Goal: Task Accomplishment & Management: Complete application form

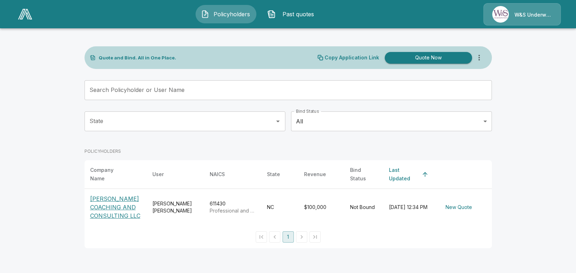
click at [107, 195] on p "[PERSON_NAME] COACHING AND CONSULTING LLC" at bounding box center [115, 206] width 51 height 25
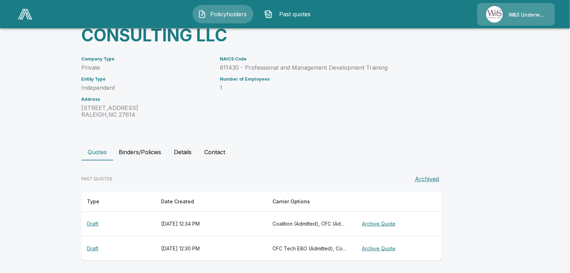
scroll to position [75, 0]
click at [94, 223] on th "Draft" at bounding box center [119, 223] width 74 height 25
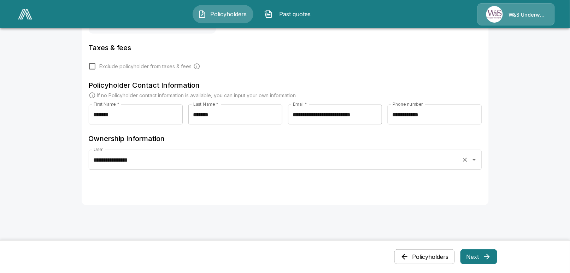
scroll to position [212, 0]
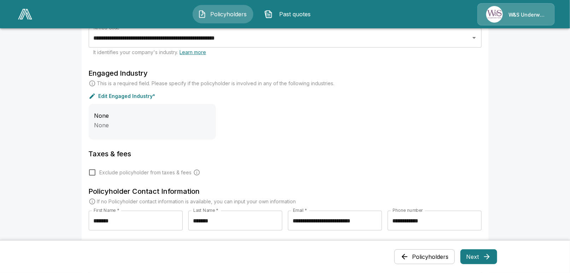
click at [122, 96] on p "Edit Engaged Industry*" at bounding box center [127, 96] width 57 height 5
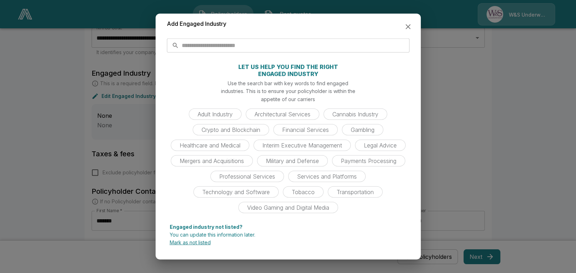
click at [204, 242] on p "Mark as not listed" at bounding box center [288, 242] width 237 height 5
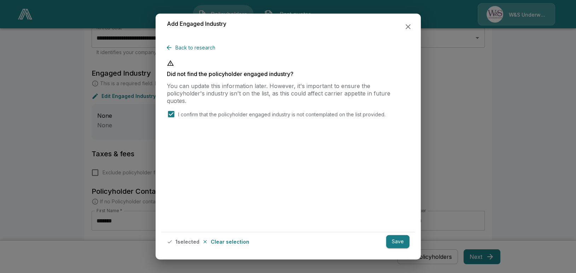
click at [395, 244] on button "Save" at bounding box center [397, 241] width 23 height 13
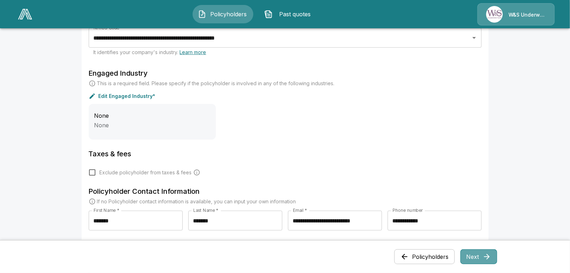
click at [487, 255] on icon "button" at bounding box center [487, 256] width 8 height 8
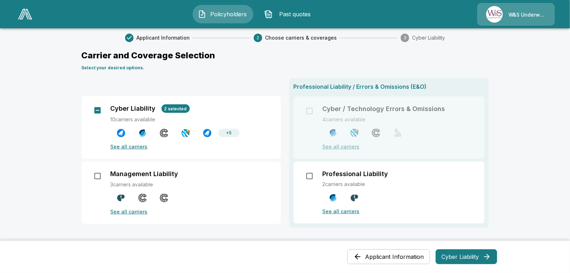
scroll to position [0, 0]
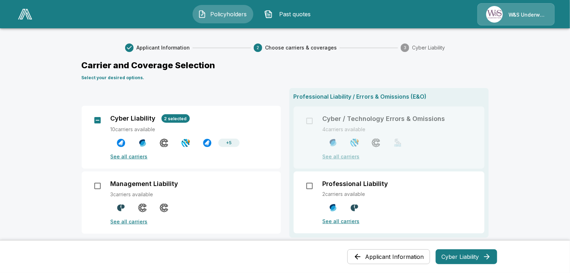
click at [399, 255] on button "Applicant Information" at bounding box center [388, 256] width 83 height 15
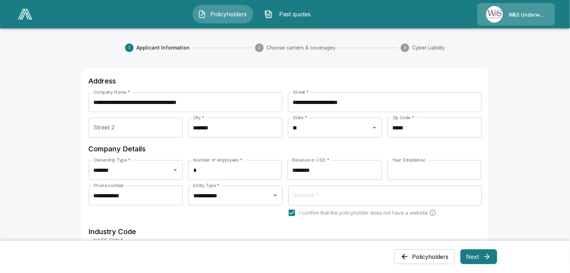
click at [422, 257] on button "Policyholders" at bounding box center [424, 256] width 60 height 15
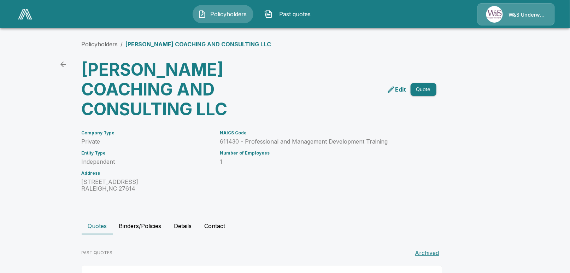
click at [66, 64] on icon "back" at bounding box center [63, 64] width 6 height 6
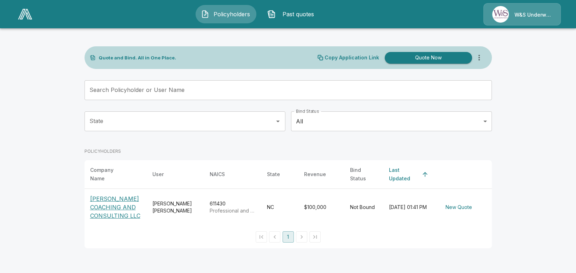
click at [113, 201] on p "[PERSON_NAME] COACHING AND CONSULTING LLC" at bounding box center [115, 206] width 51 height 25
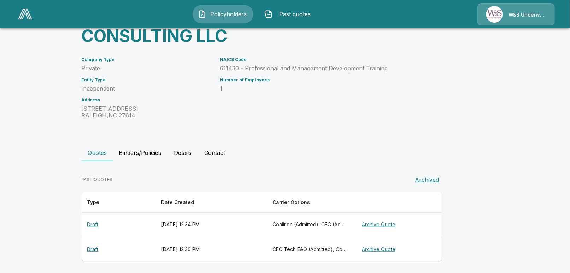
scroll to position [75, 0]
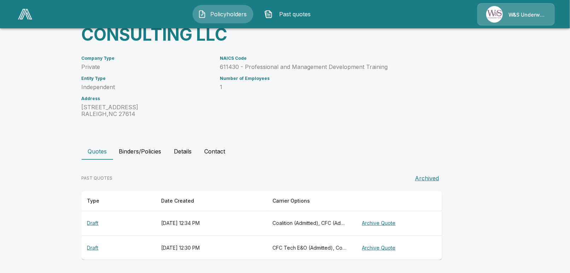
click at [99, 247] on th "Draft" at bounding box center [119, 247] width 74 height 24
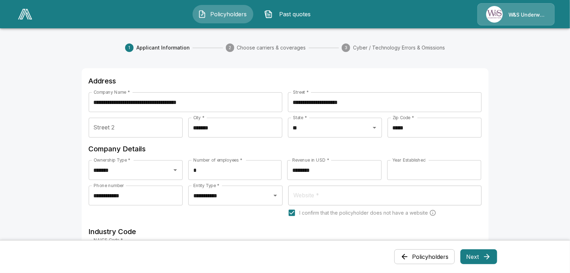
click at [477, 256] on button "Next" at bounding box center [478, 256] width 37 height 15
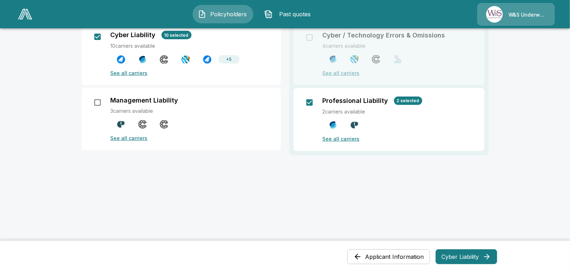
scroll to position [87, 0]
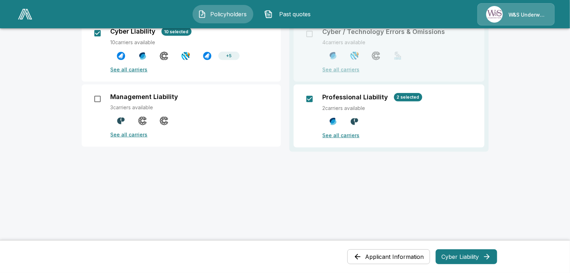
click at [468, 254] on button "Cyber Liability" at bounding box center [466, 256] width 61 height 15
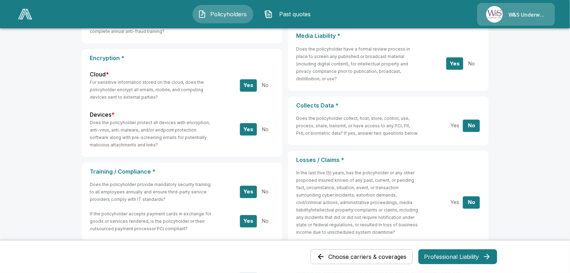
scroll to position [253, 0]
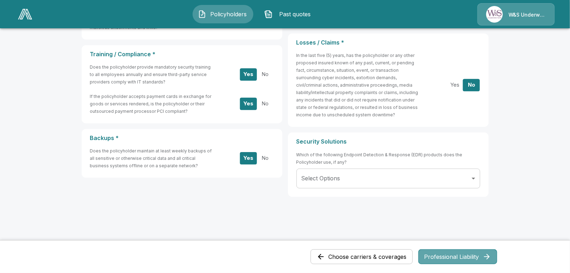
click at [460, 256] on button "Professional Liability" at bounding box center [457, 256] width 79 height 15
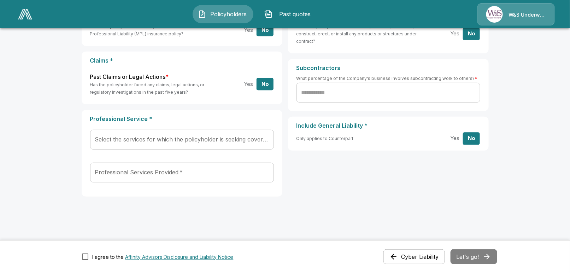
scroll to position [0, 0]
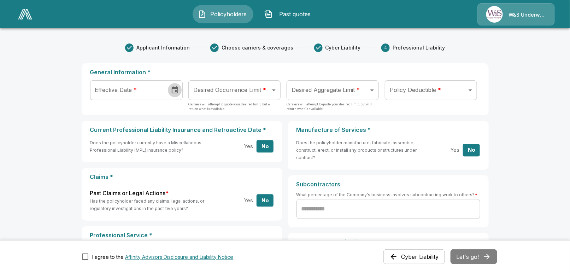
click at [176, 86] on icon "Choose date" at bounding box center [175, 90] width 8 height 8
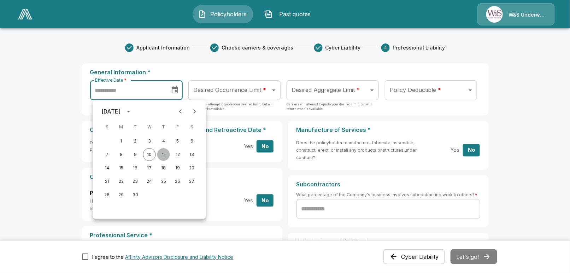
click at [163, 153] on button "11" at bounding box center [163, 154] width 13 height 13
type input "**********"
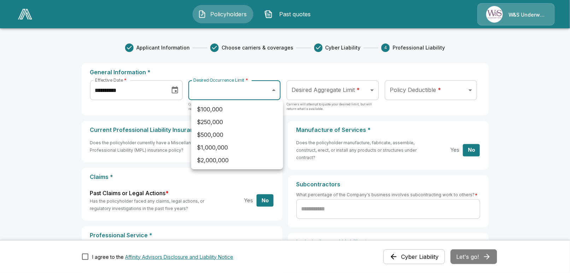
click at [223, 89] on body "**********" at bounding box center [285, 194] width 570 height 389
click at [224, 147] on li "$1,000,000" at bounding box center [237, 147] width 92 height 13
type input "*******"
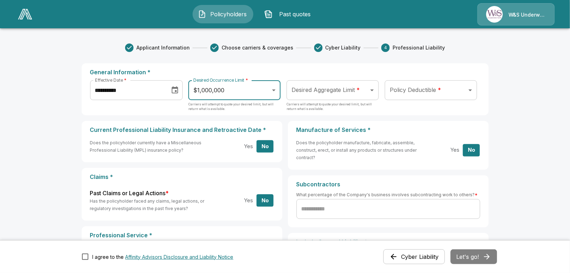
click at [306, 94] on body "**********" at bounding box center [285, 194] width 570 height 389
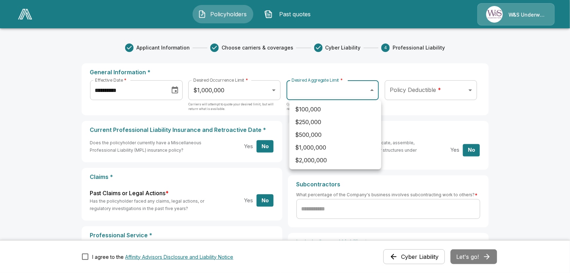
drag, startPoint x: 317, startPoint y: 161, endPoint x: 323, endPoint y: 158, distance: 6.8
click at [317, 160] on li "$2,000,000" at bounding box center [335, 160] width 92 height 13
type input "*******"
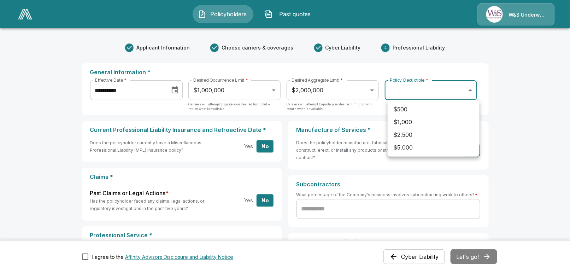
click at [430, 89] on body "**********" at bounding box center [285, 194] width 570 height 389
click at [423, 134] on li "$2,500" at bounding box center [434, 134] width 92 height 13
type input "****"
click at [49, 134] on main "**********" at bounding box center [285, 194] width 570 height 389
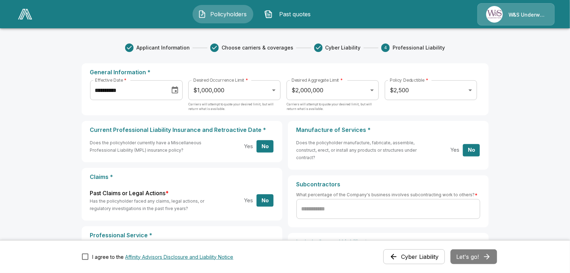
click at [349, 209] on input "text" at bounding box center [388, 209] width 184 height 20
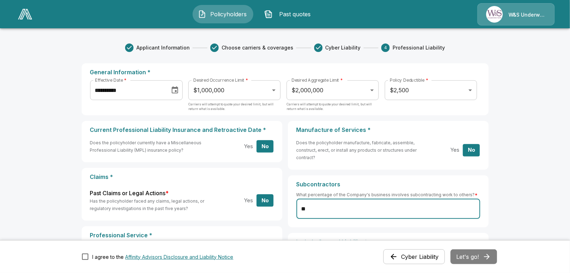
type input "**"
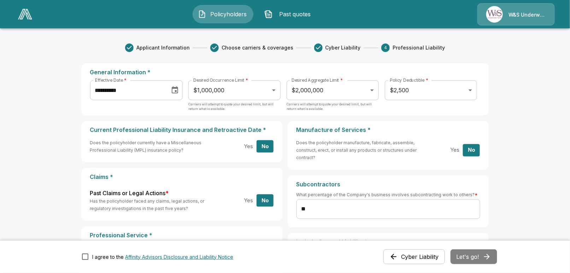
click at [514, 122] on main "**********" at bounding box center [285, 194] width 570 height 389
click at [402, 256] on button "Cyber Liability" at bounding box center [413, 256] width 61 height 15
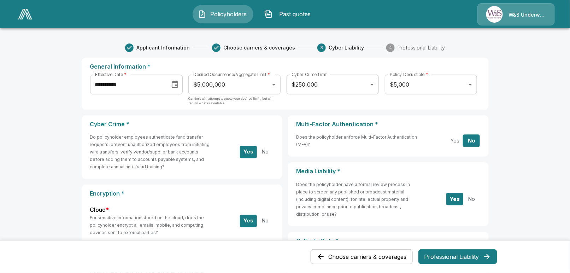
click at [393, 255] on button "Choose carriers & coverages" at bounding box center [362, 256] width 102 height 15
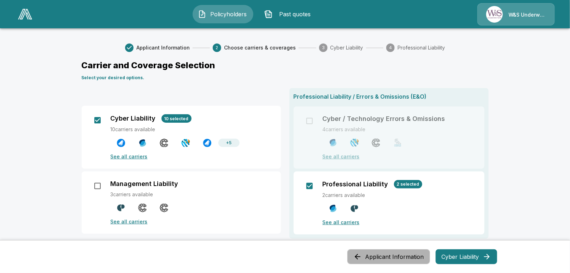
click at [393, 255] on button "Applicant Information" at bounding box center [388, 256] width 83 height 15
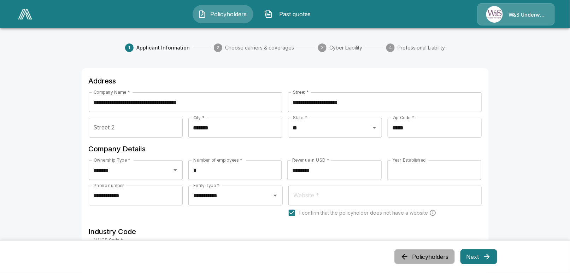
click at [421, 260] on button "Policyholders" at bounding box center [424, 256] width 60 height 15
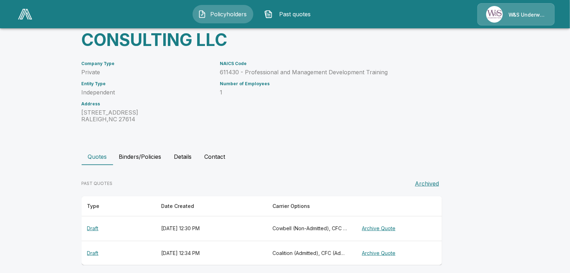
scroll to position [75, 0]
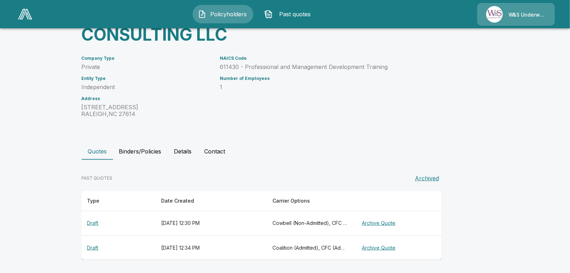
click at [94, 247] on th "Draft" at bounding box center [119, 247] width 74 height 24
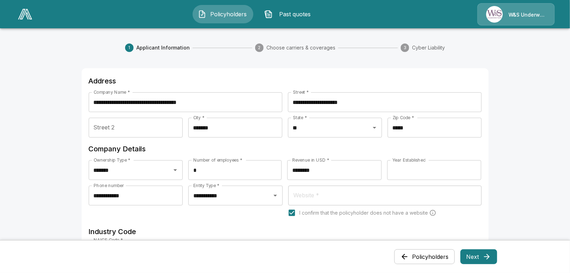
click at [476, 258] on button "Next" at bounding box center [478, 256] width 37 height 15
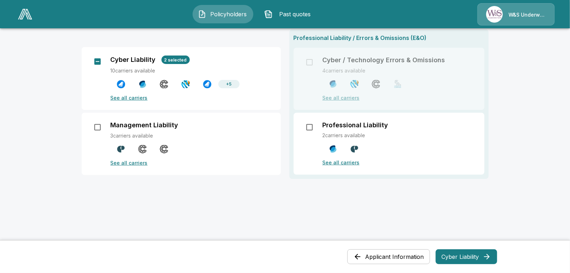
scroll to position [87, 0]
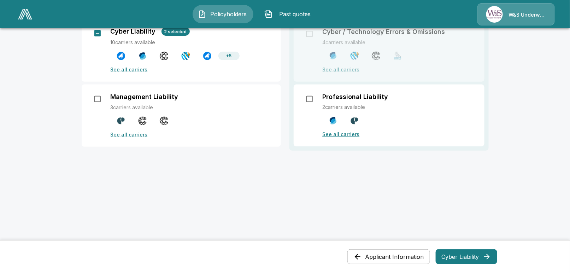
click at [392, 254] on button "Applicant Information" at bounding box center [388, 256] width 83 height 15
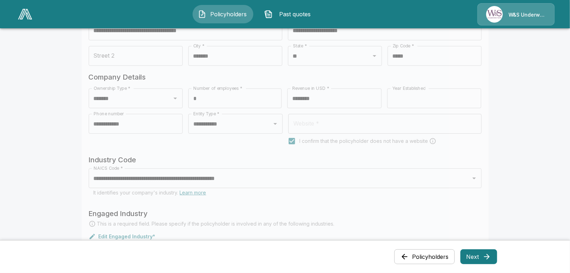
scroll to position [0, 0]
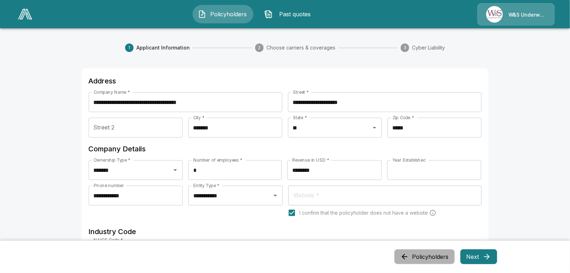
click at [419, 258] on button "Policyholders" at bounding box center [424, 256] width 60 height 15
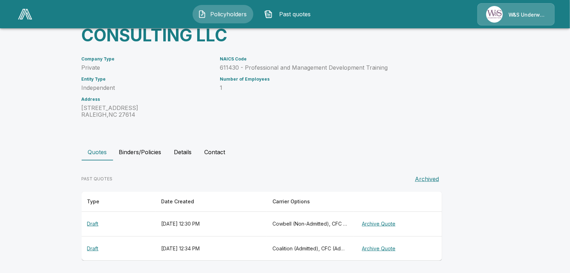
scroll to position [75, 0]
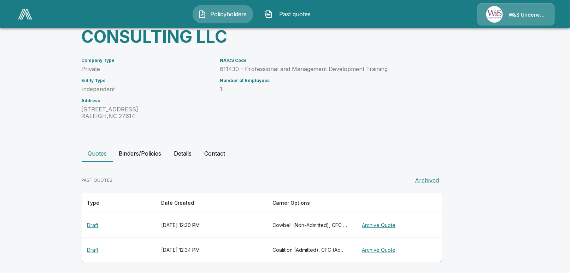
scroll to position [75, 0]
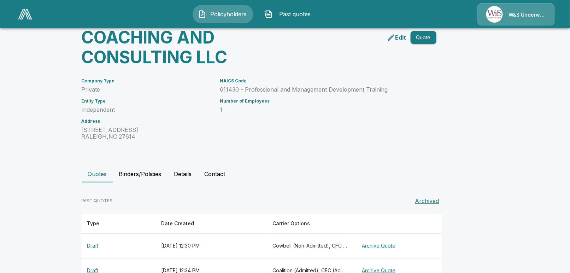
scroll to position [75, 0]
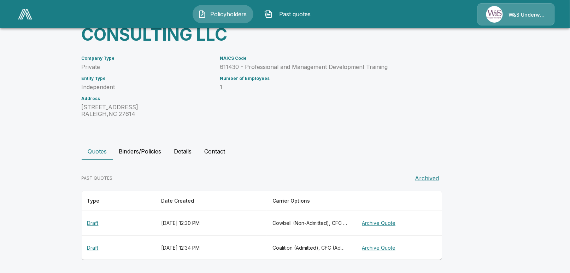
click at [96, 247] on th "Draft" at bounding box center [119, 247] width 74 height 24
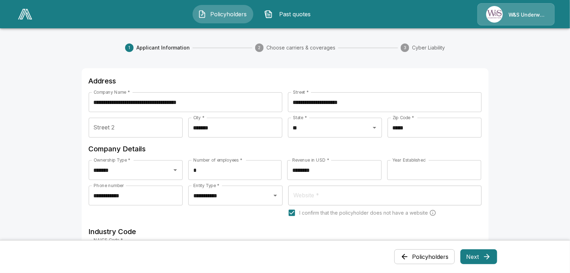
click at [216, 14] on span "Policyholders" at bounding box center [228, 14] width 39 height 8
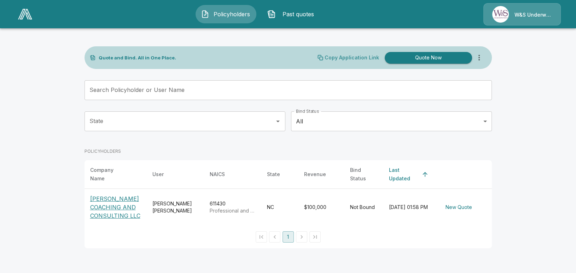
click at [350, 56] on p "Copy Application Link" at bounding box center [351, 57] width 54 height 5
click at [108, 203] on p "[PERSON_NAME] COACHING AND CONSULTING LLC" at bounding box center [115, 206] width 51 height 25
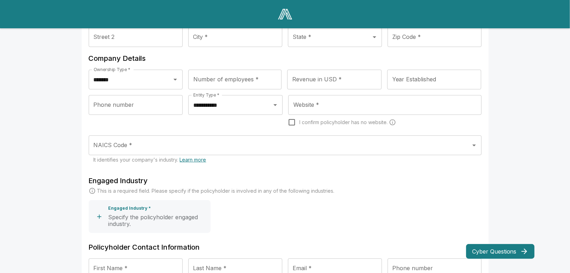
scroll to position [175, 0]
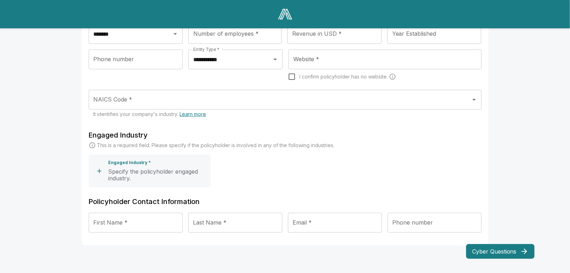
click at [499, 253] on button "Cyber Questions" at bounding box center [500, 251] width 69 height 15
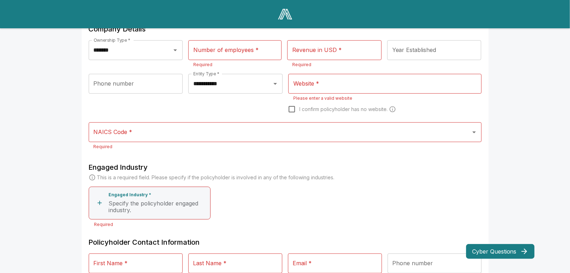
scroll to position [183, 0]
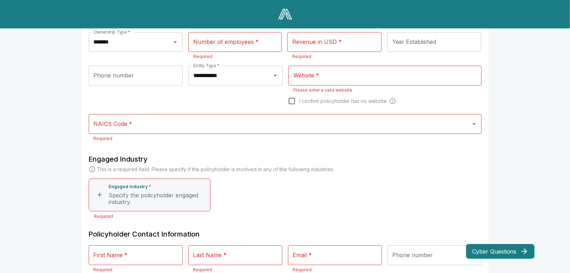
click at [538, 147] on div "**********" at bounding box center [285, 65] width 570 height 497
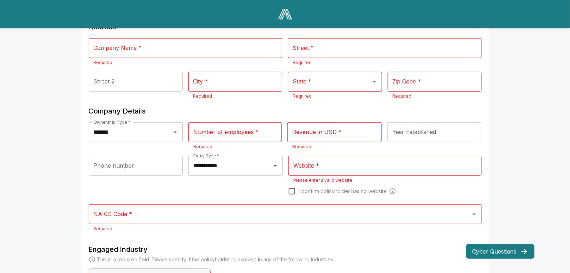
scroll to position [6, 0]
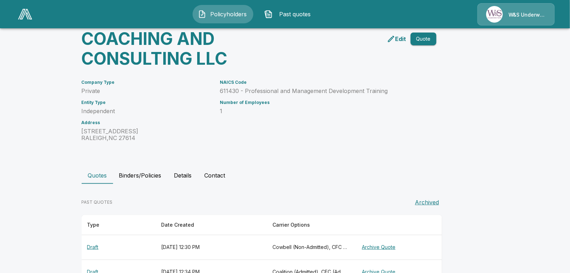
scroll to position [75, 0]
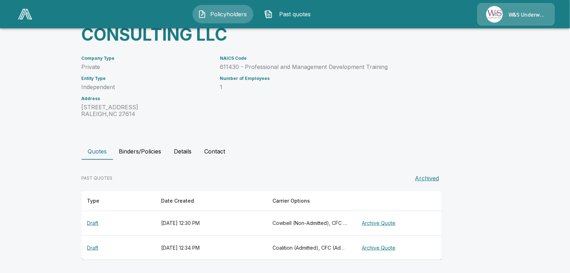
click at [93, 245] on th "Draft" at bounding box center [119, 247] width 74 height 24
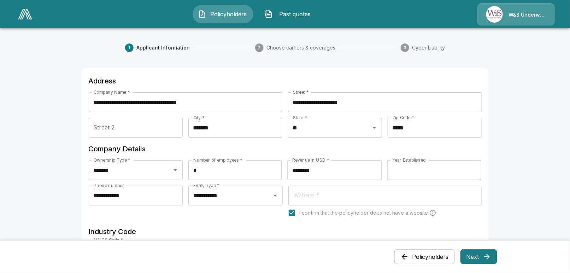
click at [490, 254] on icon "button" at bounding box center [487, 257] width 6 height 6
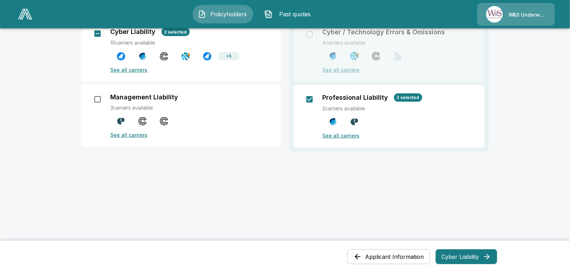
scroll to position [87, 0]
click at [460, 256] on button "Cyber Liability" at bounding box center [466, 256] width 61 height 15
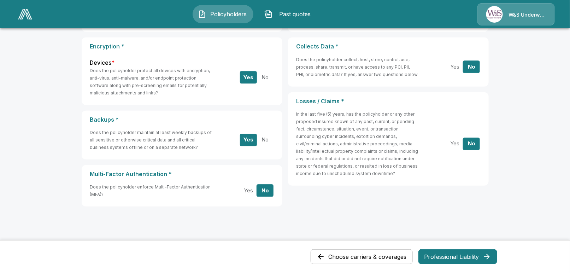
scroll to position [157, 0]
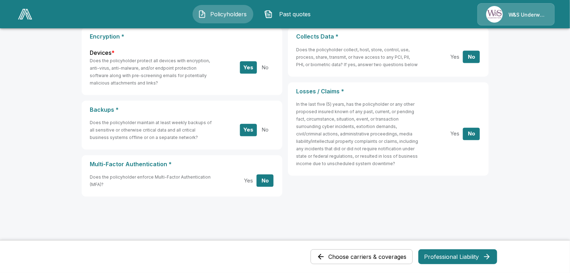
click at [460, 256] on button "Professional Liability" at bounding box center [457, 256] width 79 height 15
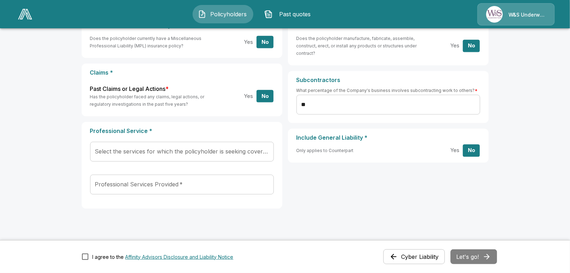
scroll to position [116, 0]
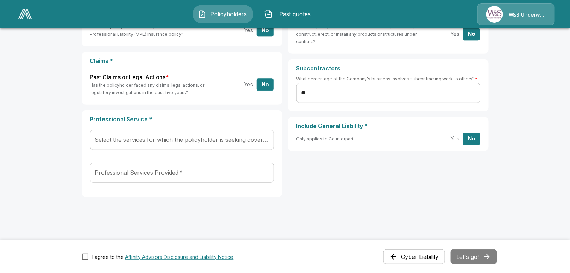
click at [467, 257] on div "Cyber Liability Let's go!" at bounding box center [440, 256] width 114 height 15
click at [223, 16] on span "Policyholders" at bounding box center [228, 14] width 39 height 8
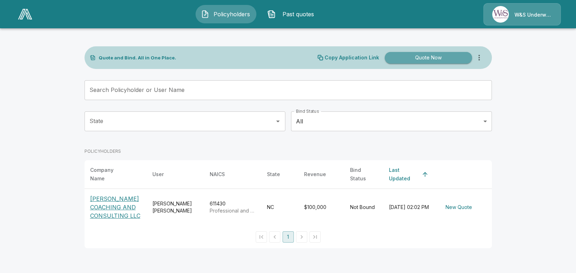
click at [423, 57] on button "Quote Now" at bounding box center [427, 58] width 87 height 12
click at [106, 203] on p "[PERSON_NAME] COACHING AND CONSULTING LLC" at bounding box center [115, 206] width 51 height 25
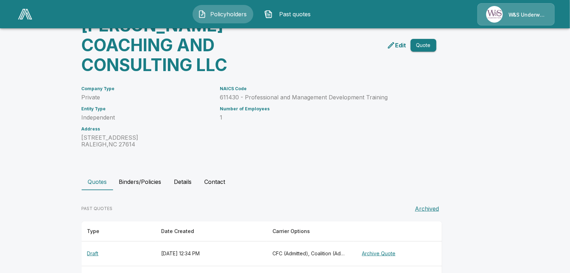
scroll to position [75, 0]
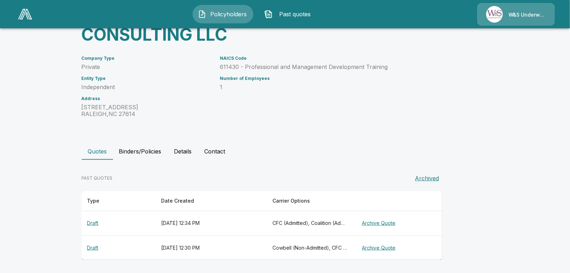
click at [134, 154] on button "Binders/Policies" at bounding box center [140, 151] width 54 height 17
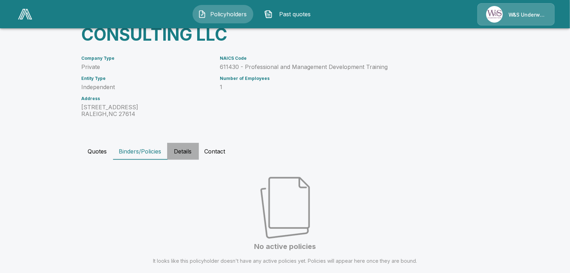
click at [181, 152] on button "Details" at bounding box center [183, 151] width 32 height 17
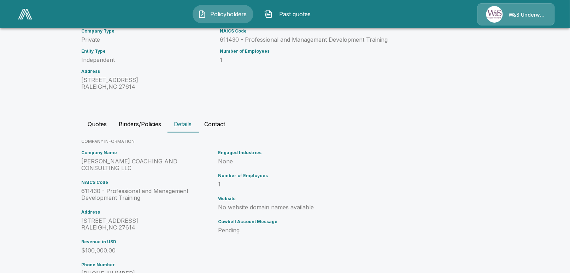
scroll to position [67, 0]
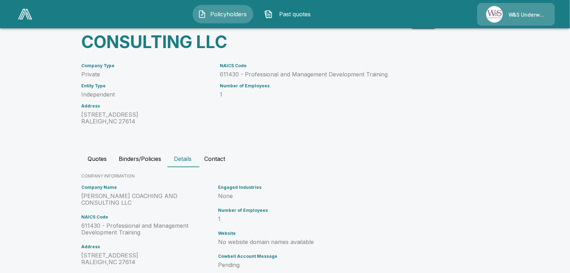
click at [223, 157] on button "Contact" at bounding box center [215, 158] width 32 height 17
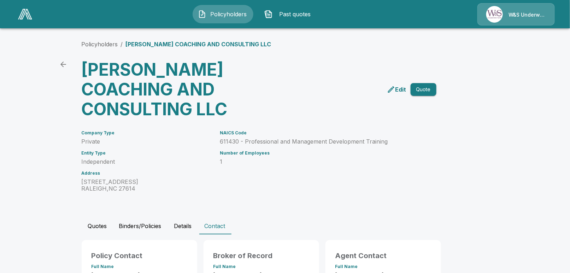
scroll to position [76, 0]
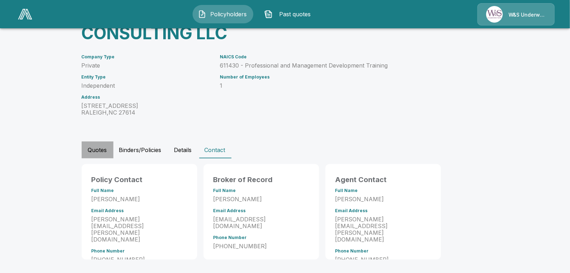
click at [101, 148] on button "Quotes" at bounding box center [98, 149] width 32 height 17
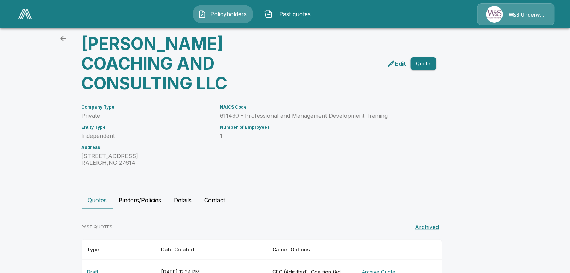
scroll to position [75, 0]
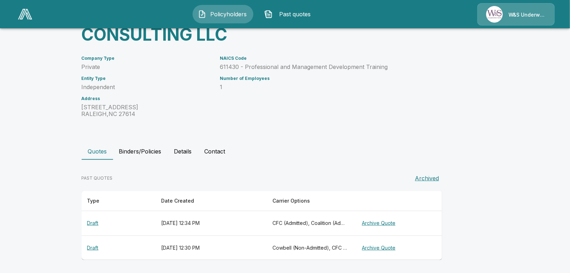
click at [97, 222] on th "Draft" at bounding box center [119, 223] width 74 height 25
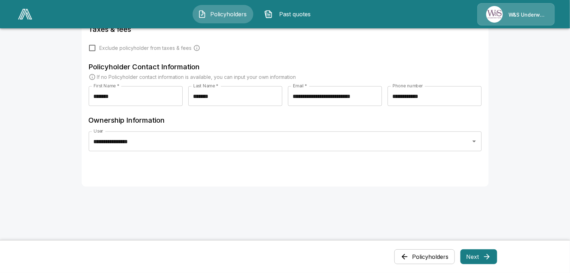
scroll to position [338, 0]
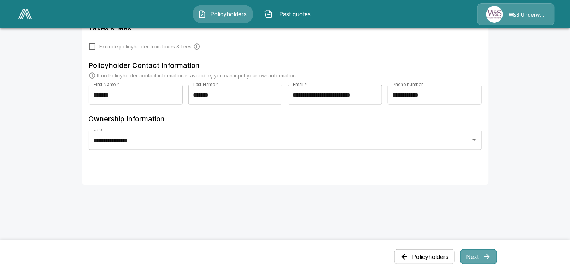
click at [483, 254] on button "Next" at bounding box center [478, 256] width 37 height 15
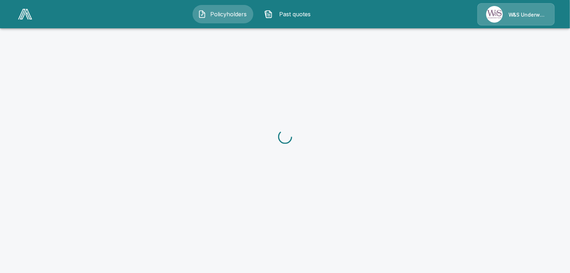
scroll to position [0, 0]
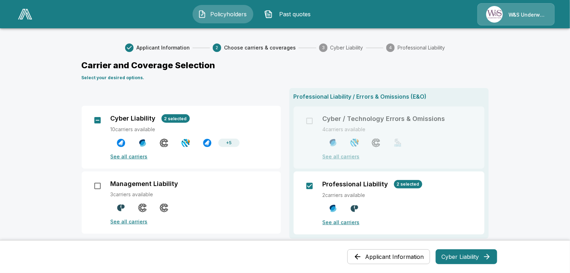
click at [479, 258] on button "Cyber Liability" at bounding box center [466, 256] width 61 height 15
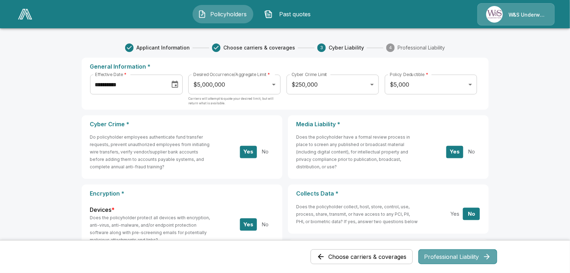
click at [469, 259] on button "Professional Liability" at bounding box center [457, 256] width 79 height 15
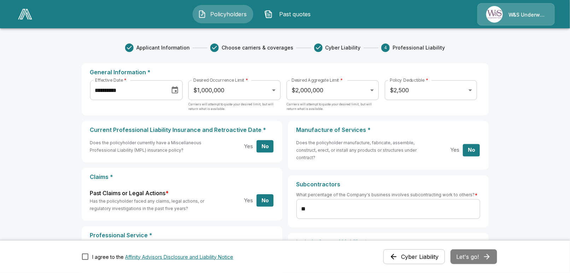
click at [469, 258] on div "Cyber Liability Let's go!" at bounding box center [440, 256] width 114 height 15
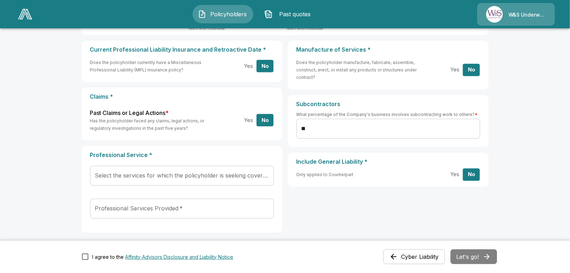
scroll to position [116, 0]
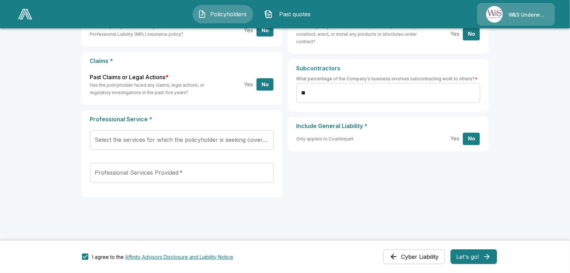
click at [468, 255] on button "Let's go!" at bounding box center [473, 256] width 47 height 15
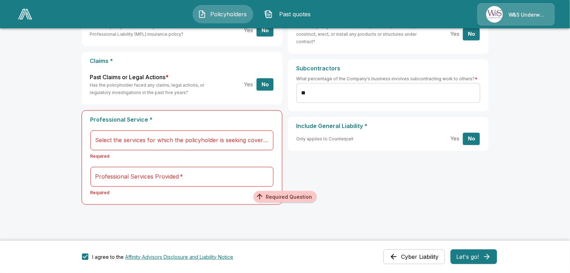
scroll to position [124, 0]
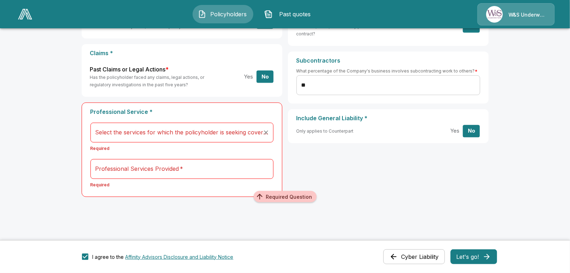
click at [101, 132] on input "Select the services for which the policyholder is seeking coverage:   *" at bounding box center [177, 132] width 166 height 13
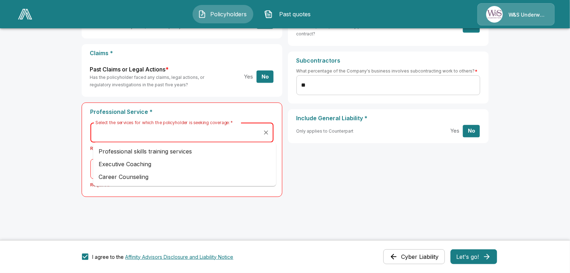
click at [153, 163] on li "Executive Coaching" at bounding box center [184, 164] width 183 height 13
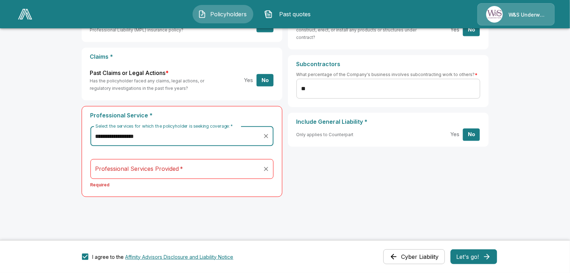
click at [190, 168] on input "Professional Services Provided   *" at bounding box center [177, 168] width 166 height 13
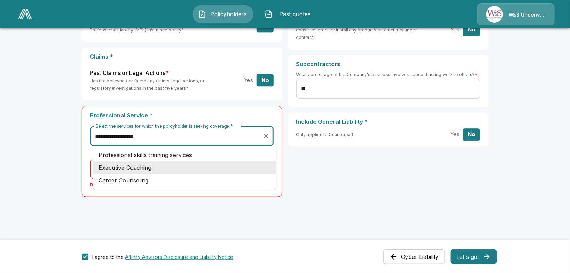
click at [181, 140] on input "**********" at bounding box center [177, 135] width 166 height 13
click at [145, 182] on li "Career Counseling" at bounding box center [184, 180] width 183 height 13
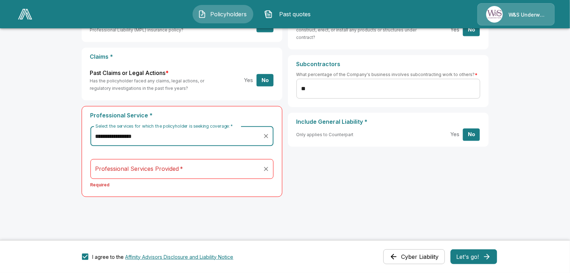
click at [153, 172] on input "Professional Services Provided   *" at bounding box center [177, 168] width 166 height 13
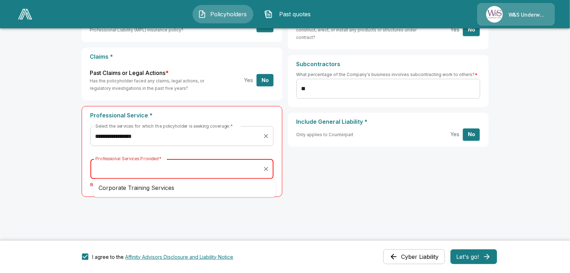
click at [153, 130] on input "**********" at bounding box center [177, 135] width 166 height 13
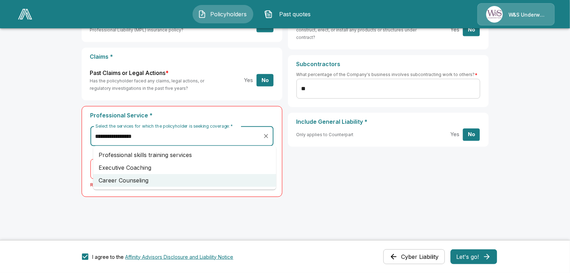
click at [143, 167] on li "Executive Coaching" at bounding box center [184, 167] width 183 height 13
type input "**********"
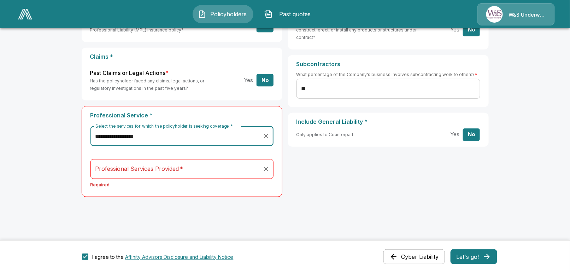
click at [143, 173] on input "Professional Services Provided   *" at bounding box center [177, 168] width 166 height 13
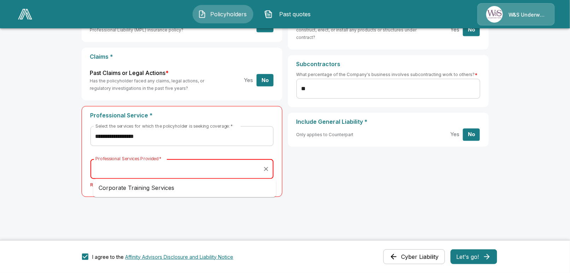
click at [143, 188] on li "Corporate Training Services" at bounding box center [184, 188] width 183 height 13
type input "**********"
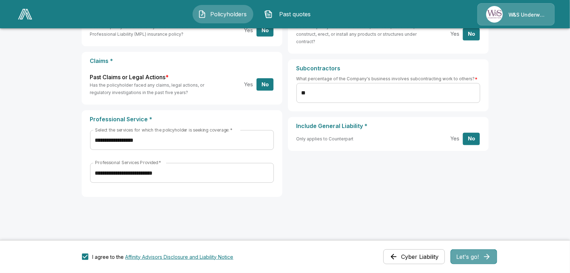
click at [468, 256] on button "Let's go!" at bounding box center [473, 256] width 47 height 15
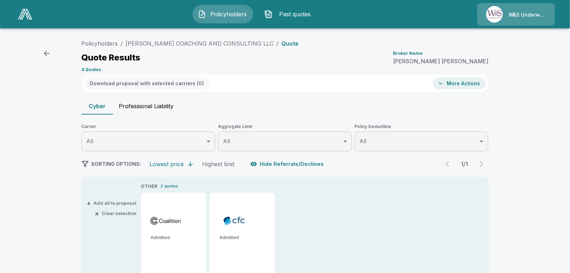
click at [299, 13] on span "Past quotes" at bounding box center [295, 14] width 39 height 8
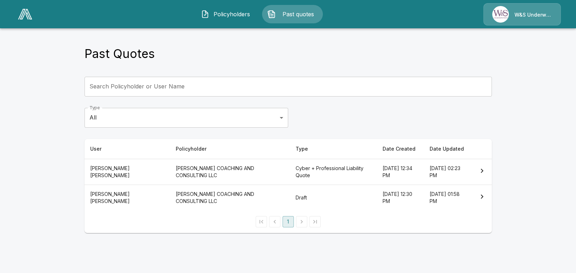
click at [96, 171] on th "Barbara O’Neill" at bounding box center [126, 172] width 85 height 26
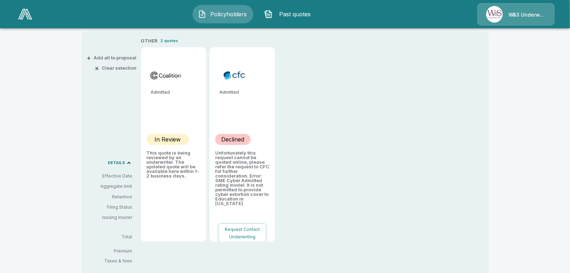
scroll to position [13, 0]
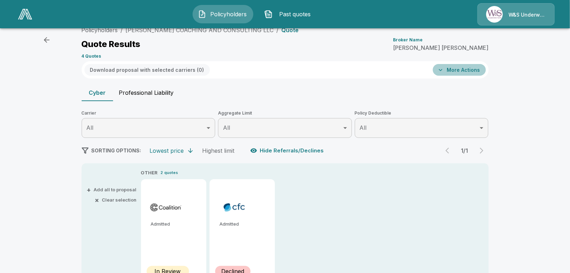
click at [472, 70] on button "More Actions" at bounding box center [459, 70] width 53 height 12
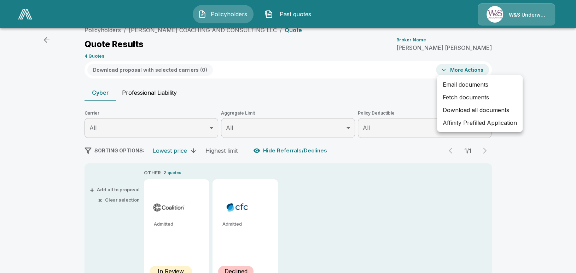
click at [520, 65] on div at bounding box center [288, 136] width 576 height 273
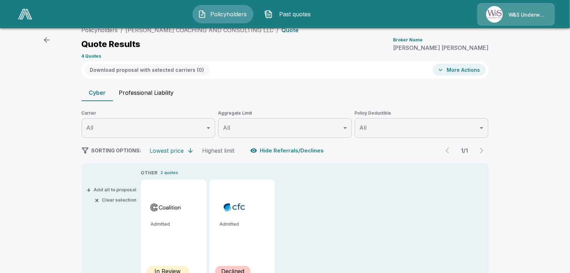
click at [151, 92] on button "Professional Liability" at bounding box center [146, 92] width 66 height 17
type input "*******"
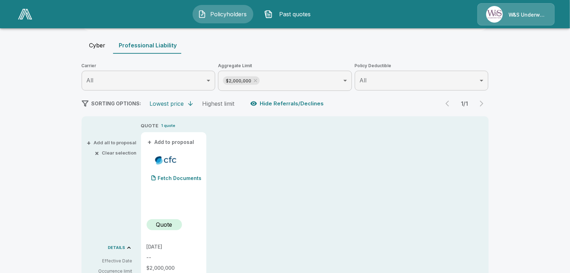
scroll to position [59, 0]
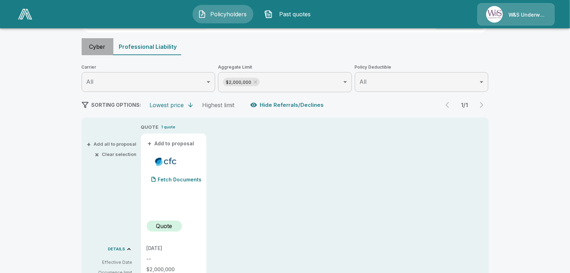
click at [100, 48] on button "Cyber" at bounding box center [98, 46] width 32 height 17
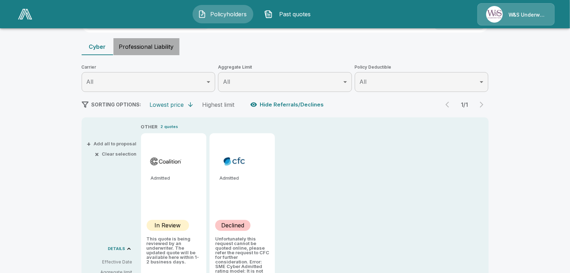
click at [134, 44] on button "Professional Liability" at bounding box center [146, 46] width 66 height 17
type input "*******"
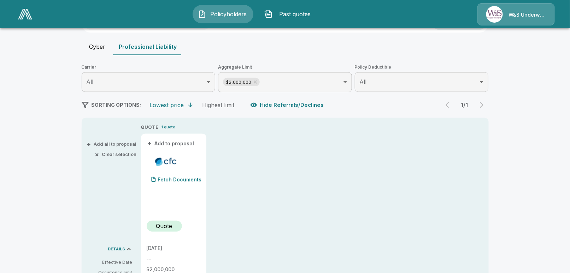
click at [97, 47] on button "Cyber" at bounding box center [98, 46] width 32 height 17
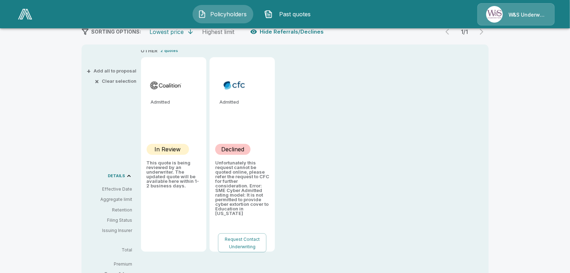
scroll to position [225, 0]
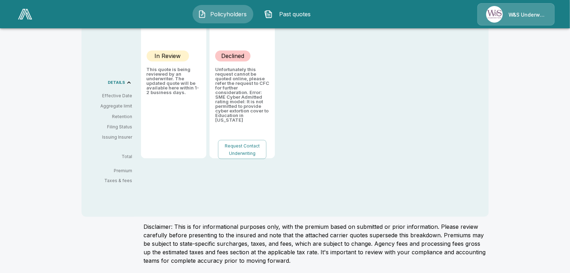
click at [238, 146] on button "Request Contact Underwriting" at bounding box center [242, 149] width 48 height 19
click at [210, 9] on button "Policyholders" at bounding box center [223, 14] width 61 height 18
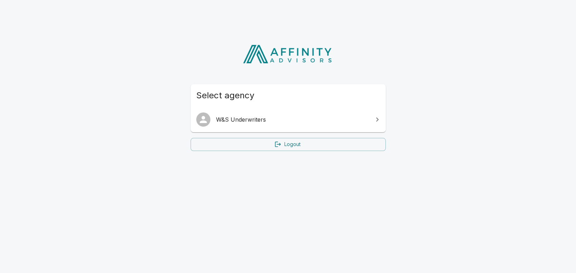
click at [256, 116] on span "W&S Underwriters" at bounding box center [292, 119] width 153 height 8
